Goal: Check status

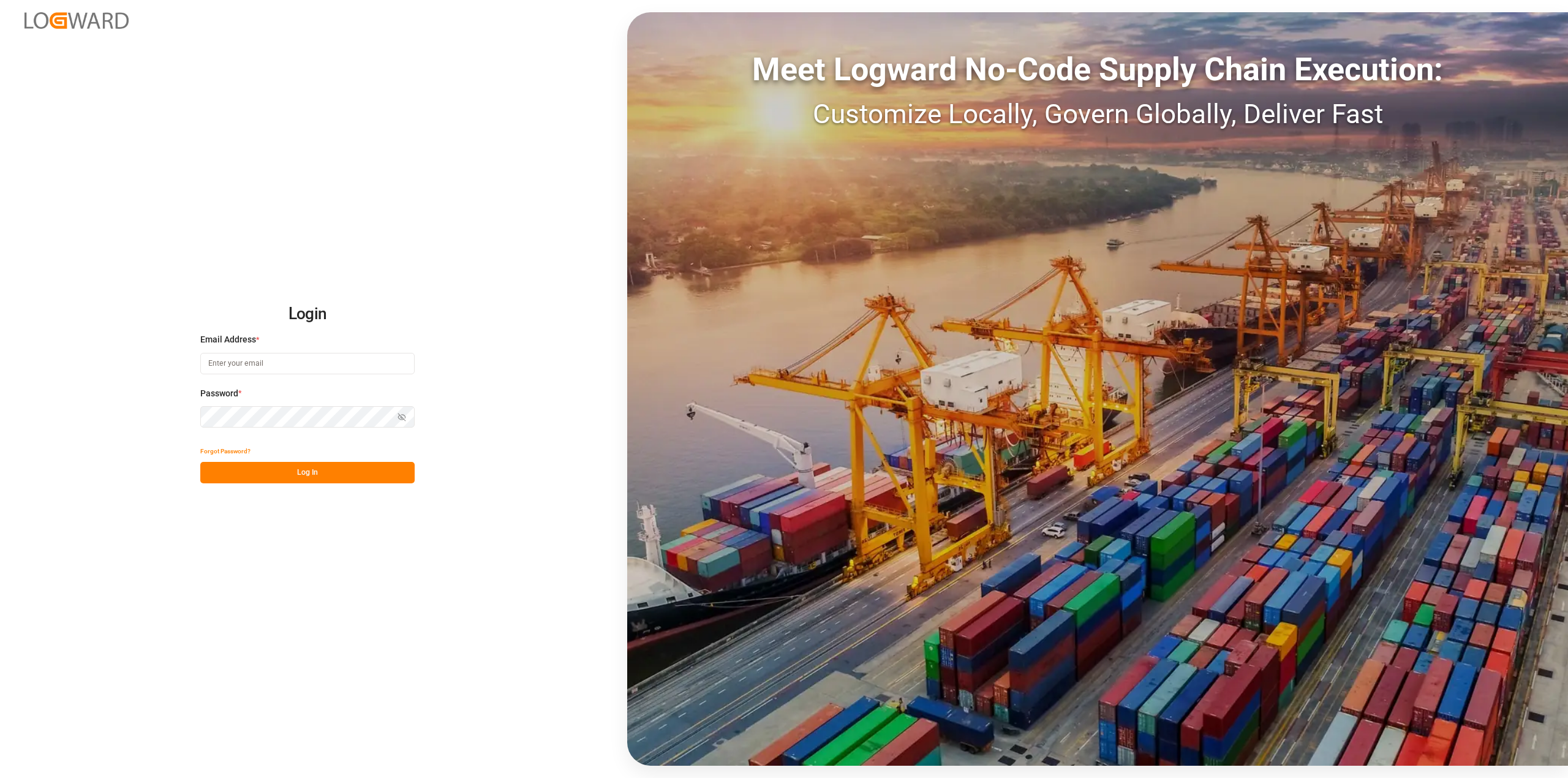
type input "[EMAIL_ADDRESS][DOMAIN_NAME]"
click at [278, 463] on button "Log In" at bounding box center [307, 472] width 215 height 21
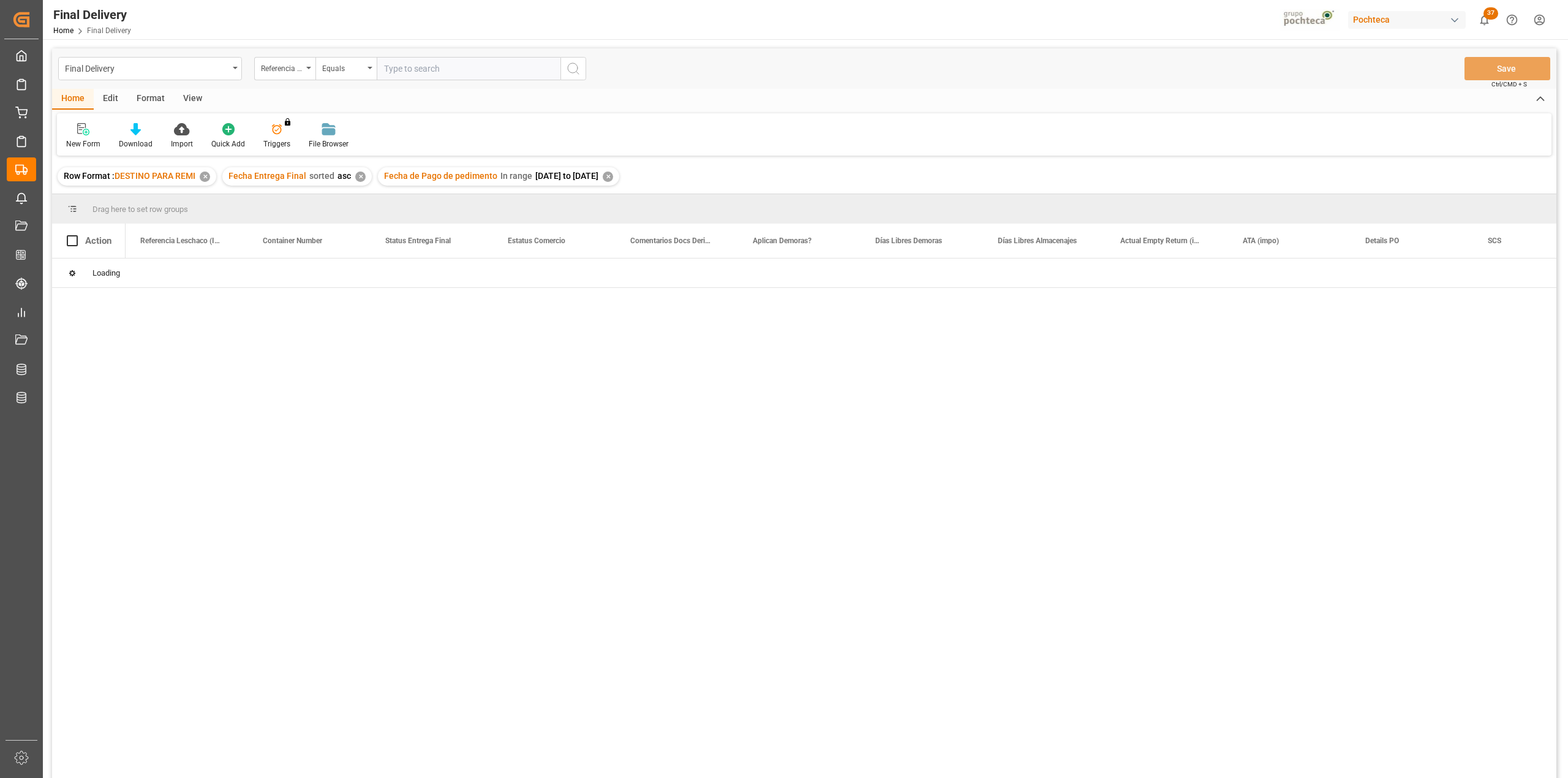
click at [195, 104] on div "View" at bounding box center [192, 99] width 37 height 21
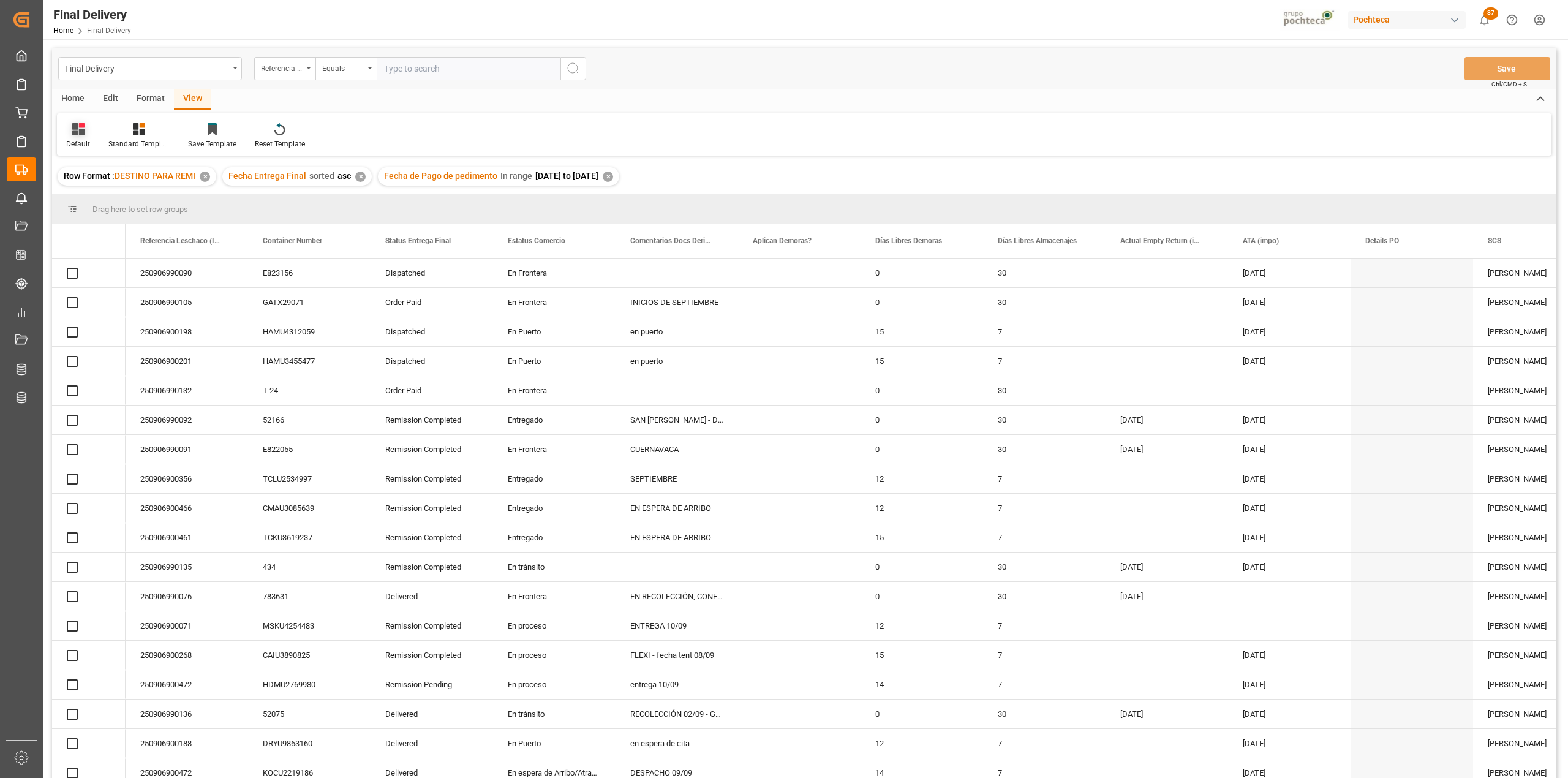
click at [80, 139] on div "Default" at bounding box center [78, 144] width 24 height 11
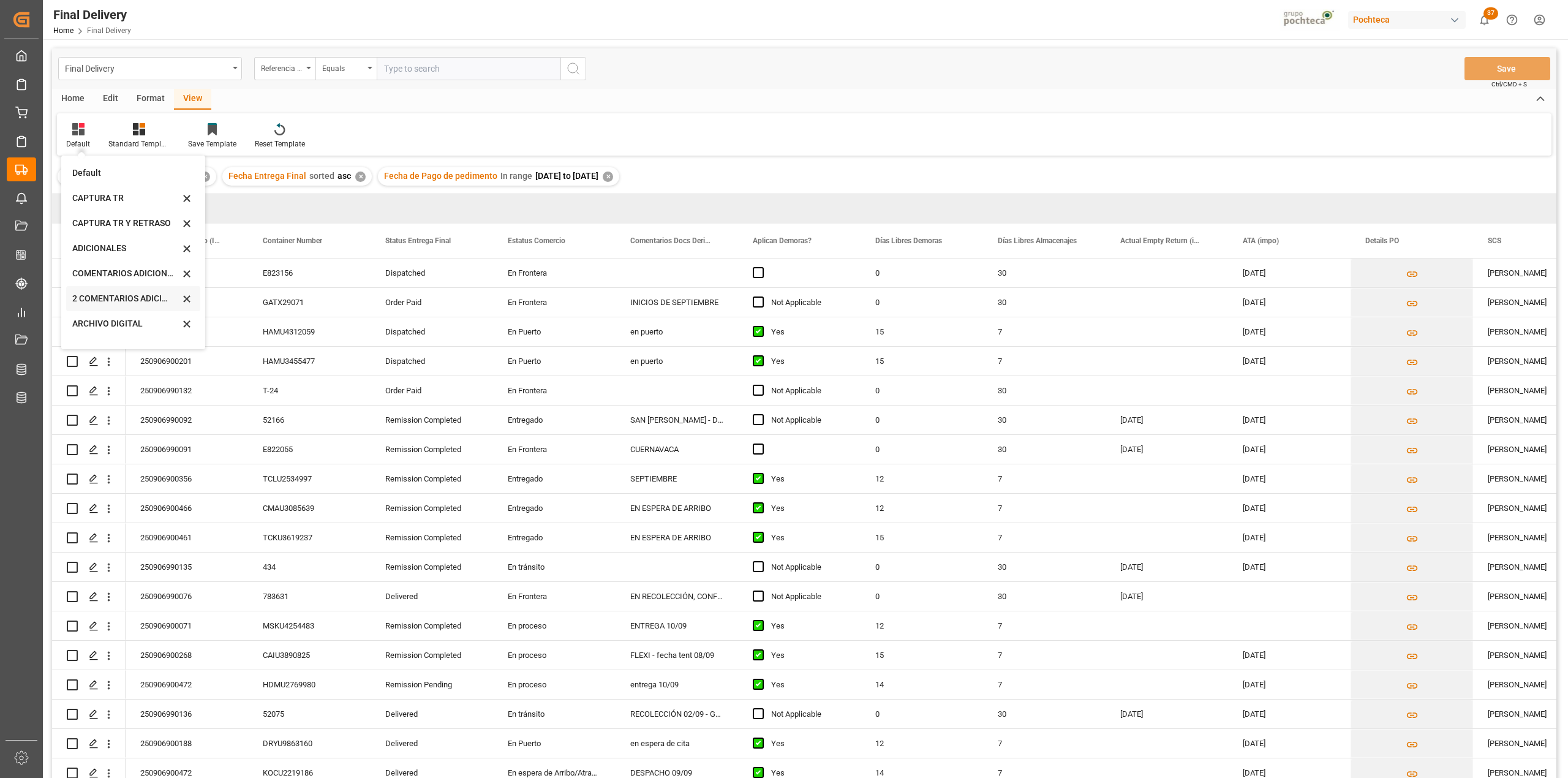
scroll to position [118, 0]
click at [99, 332] on div "CAPTURA TR Y RETRASO CON ENTREGA Y SUCURSAL" at bounding box center [125, 331] width 107 height 13
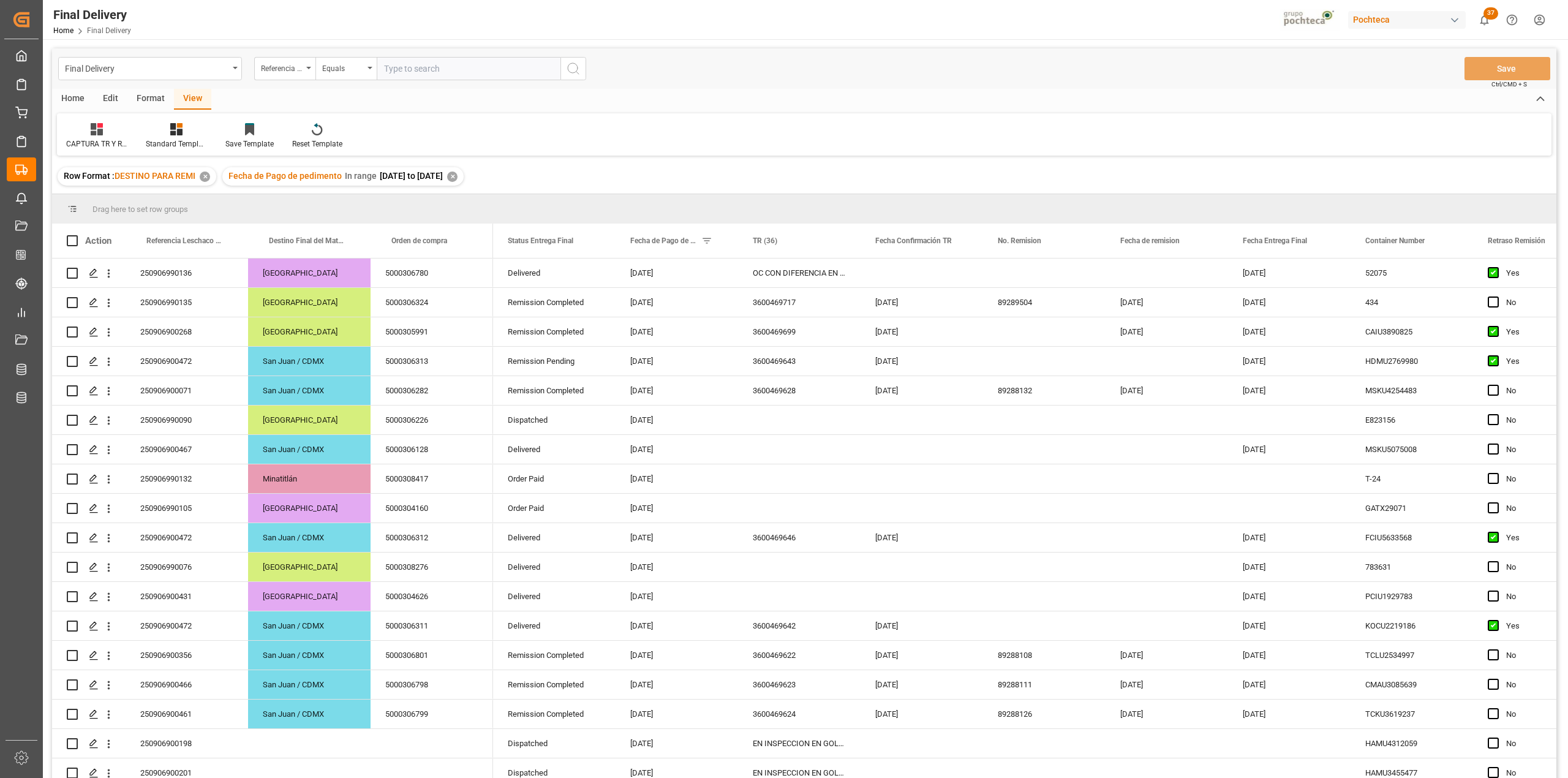
click at [875, 130] on div "CAPTURA TR Y RETRASO CON ENTREGA Y SUCURSAL Standard Templates Save Template Re…" at bounding box center [804, 134] width 1495 height 42
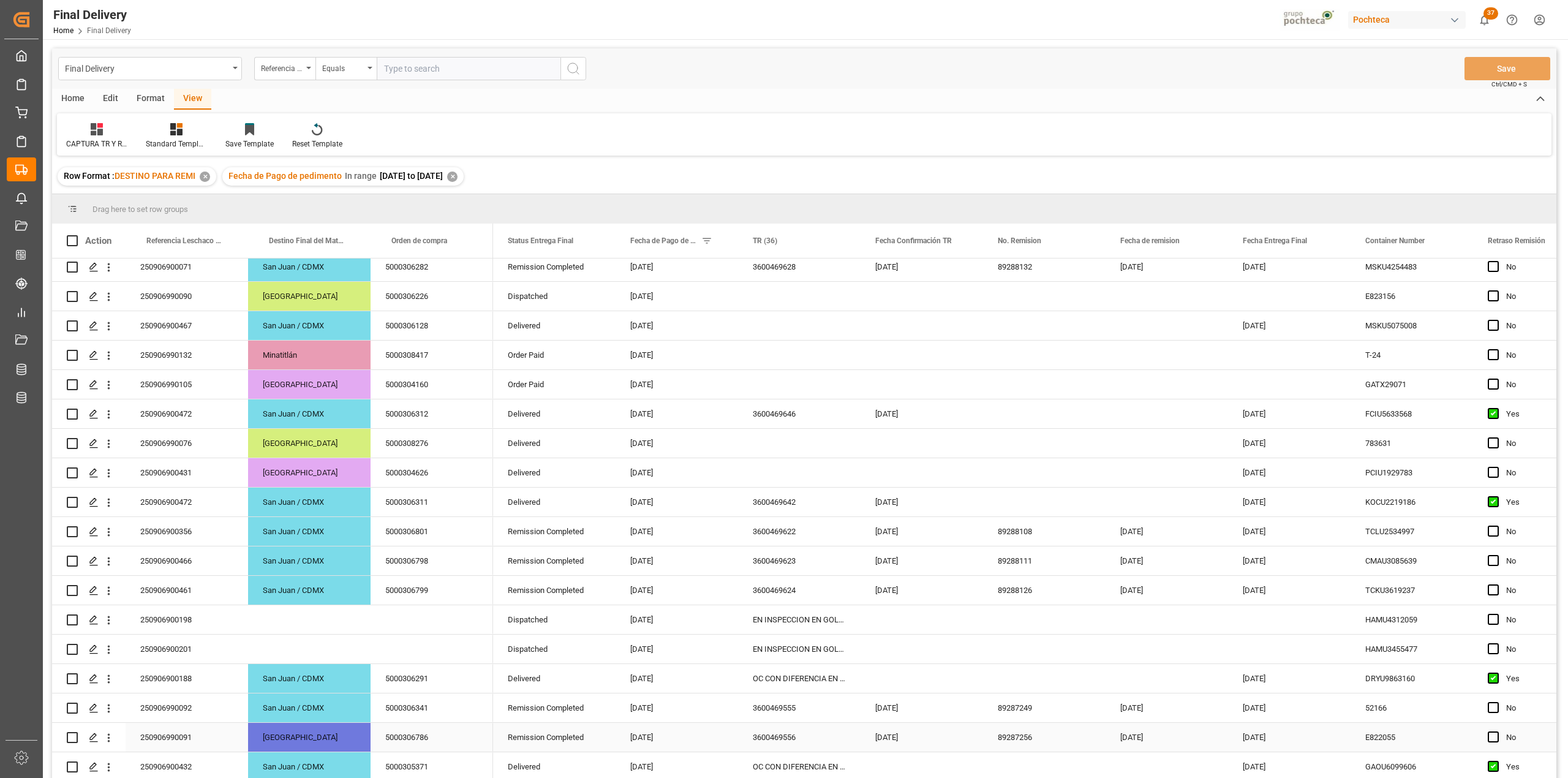
click at [215, 733] on div "250906990091" at bounding box center [187, 737] width 123 height 29
